Goal: Go to known website: Go to known website

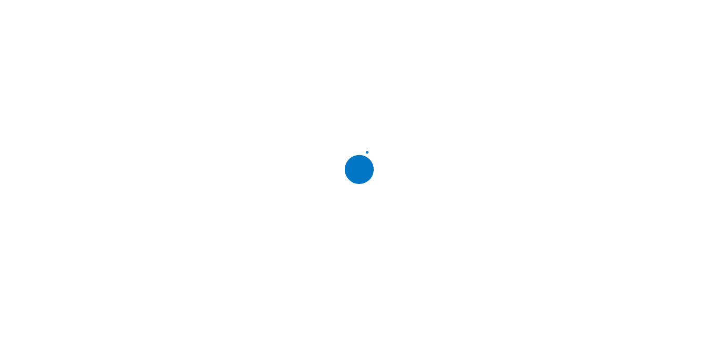
click at [45, 159] on div at bounding box center [363, 168] width 718 height 337
